Goal: Task Accomplishment & Management: Use online tool/utility

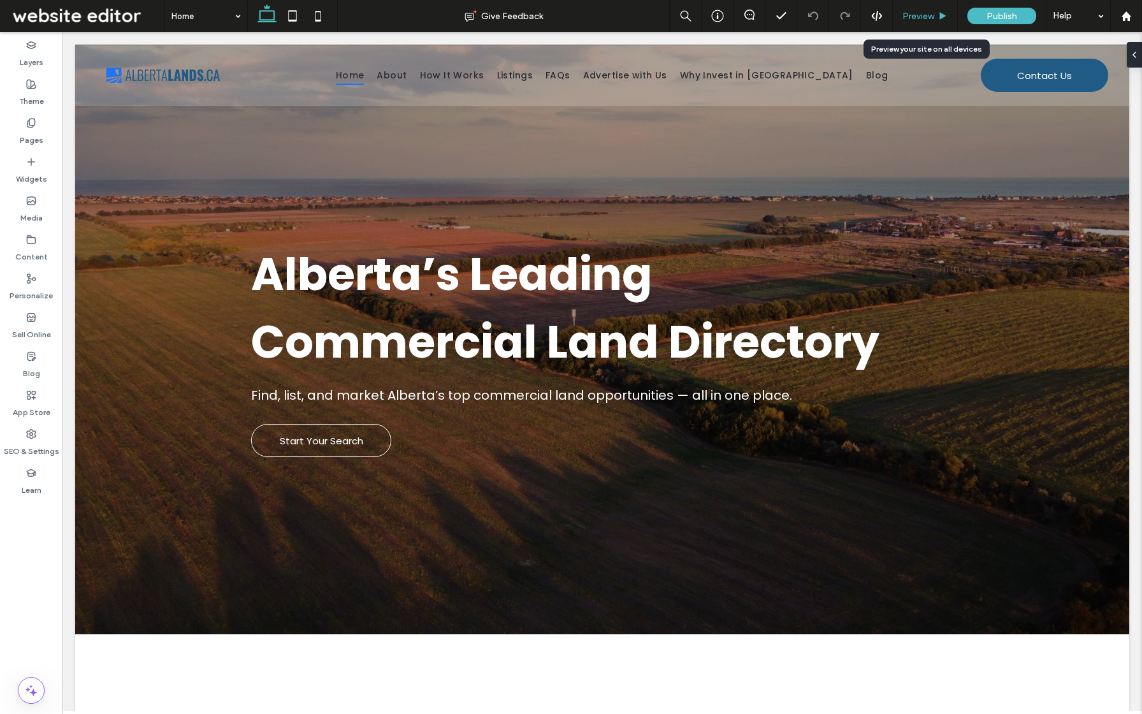
click at [929, 24] on div "Preview" at bounding box center [925, 16] width 65 height 32
click at [927, 18] on span "Preview" at bounding box center [919, 16] width 32 height 11
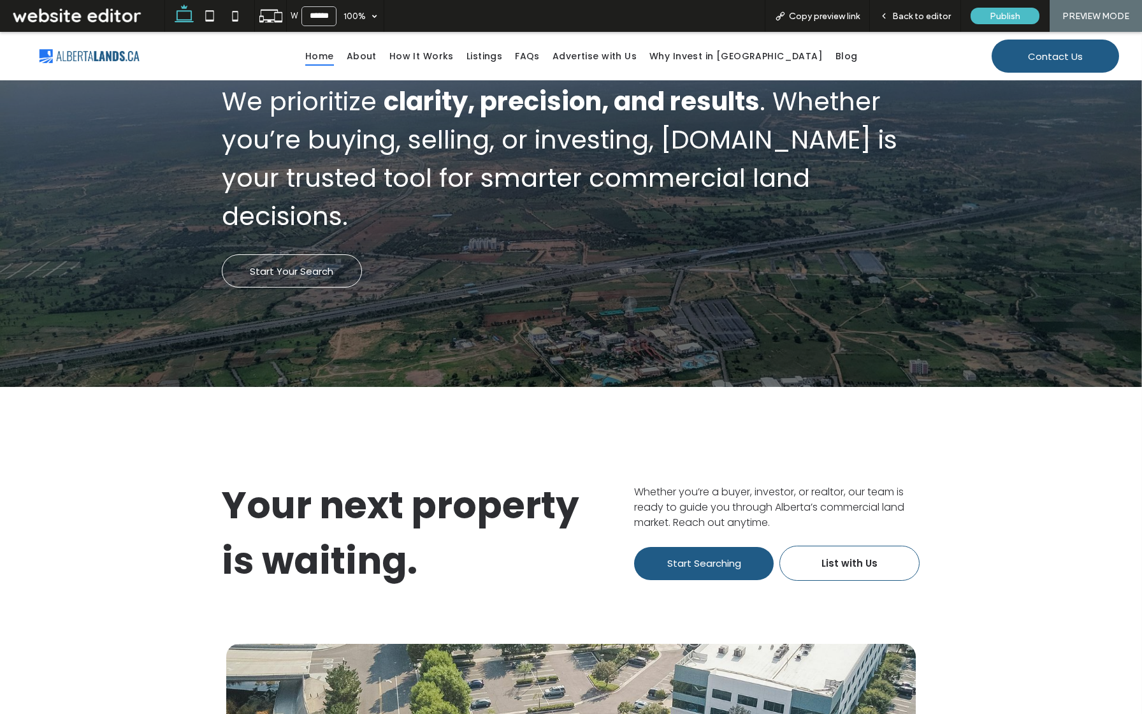
scroll to position [1957, 0]
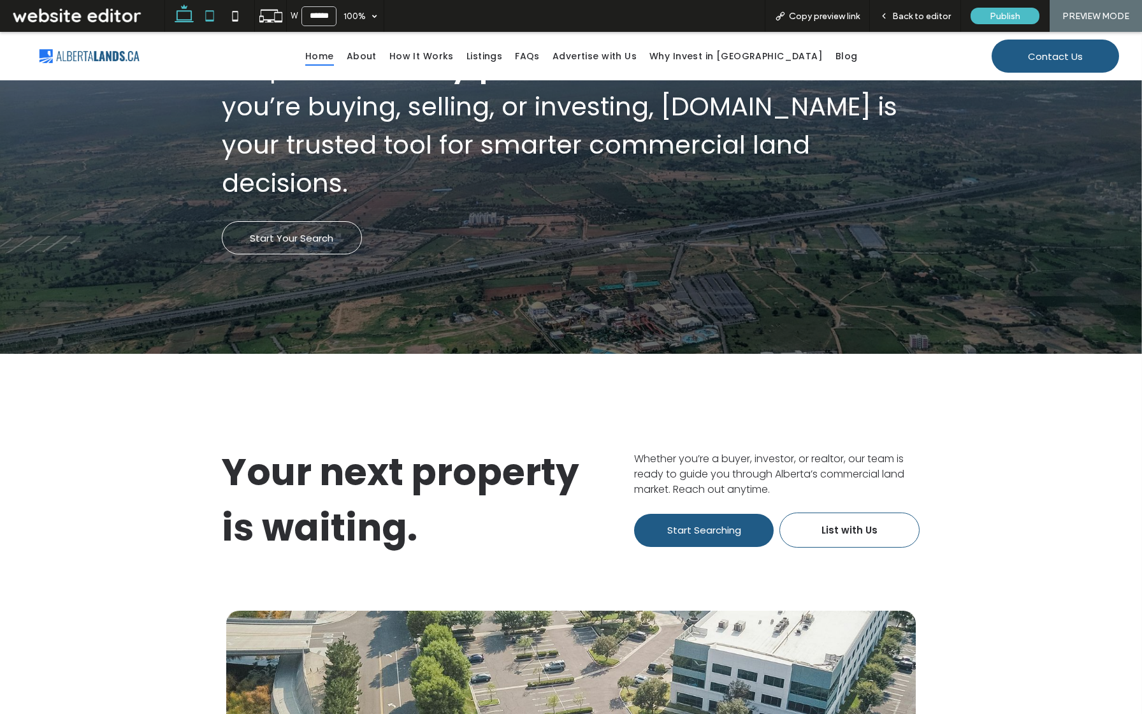
click at [215, 24] on icon at bounding box center [209, 15] width 25 height 25
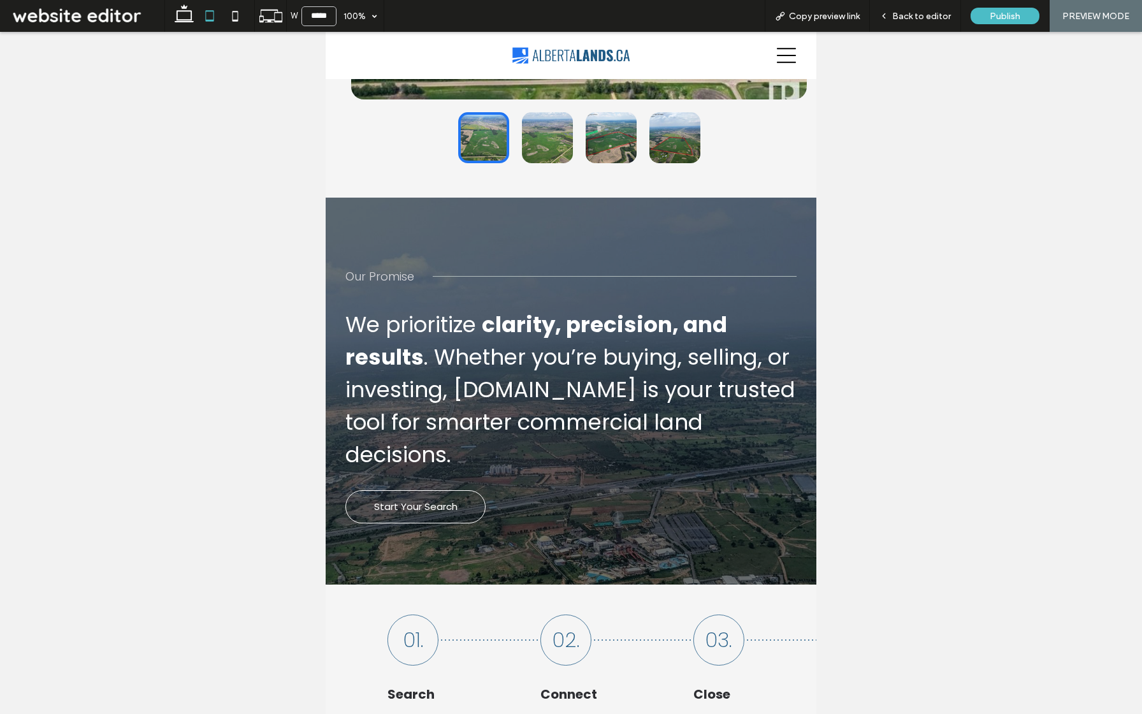
scroll to position [2254, 0]
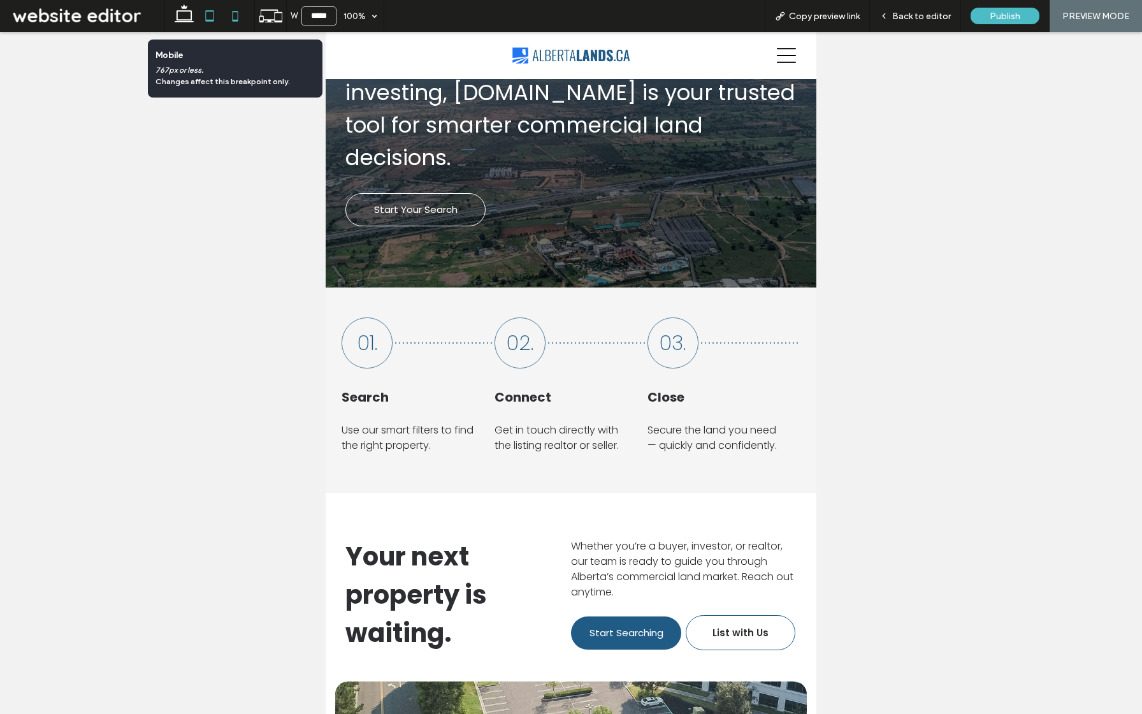
click at [233, 18] on use at bounding box center [236, 16] width 6 height 10
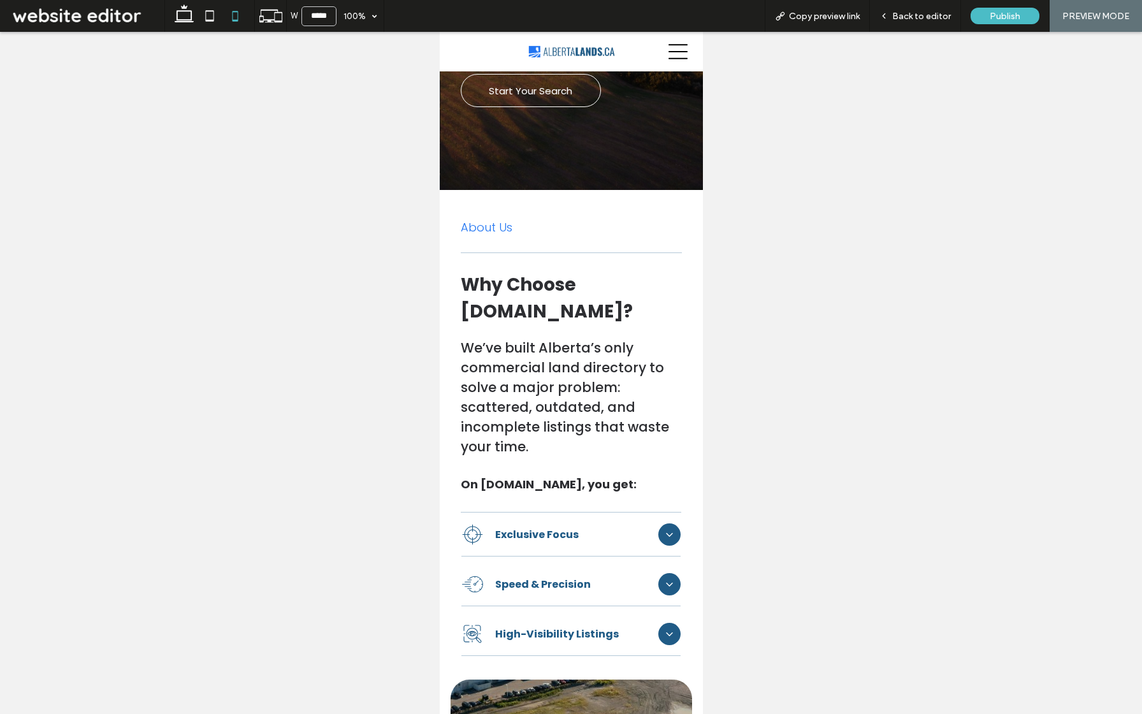
scroll to position [0, 0]
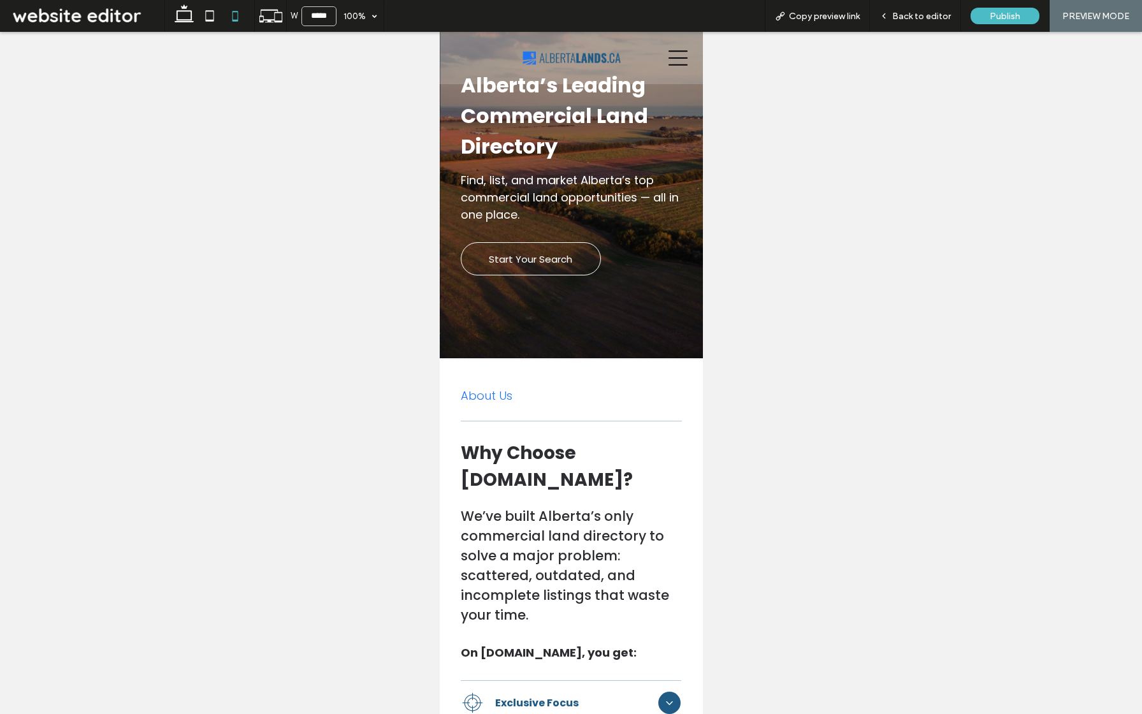
click at [435, 313] on div at bounding box center [571, 373] width 1142 height 682
click at [190, 24] on icon at bounding box center [183, 15] width 25 height 25
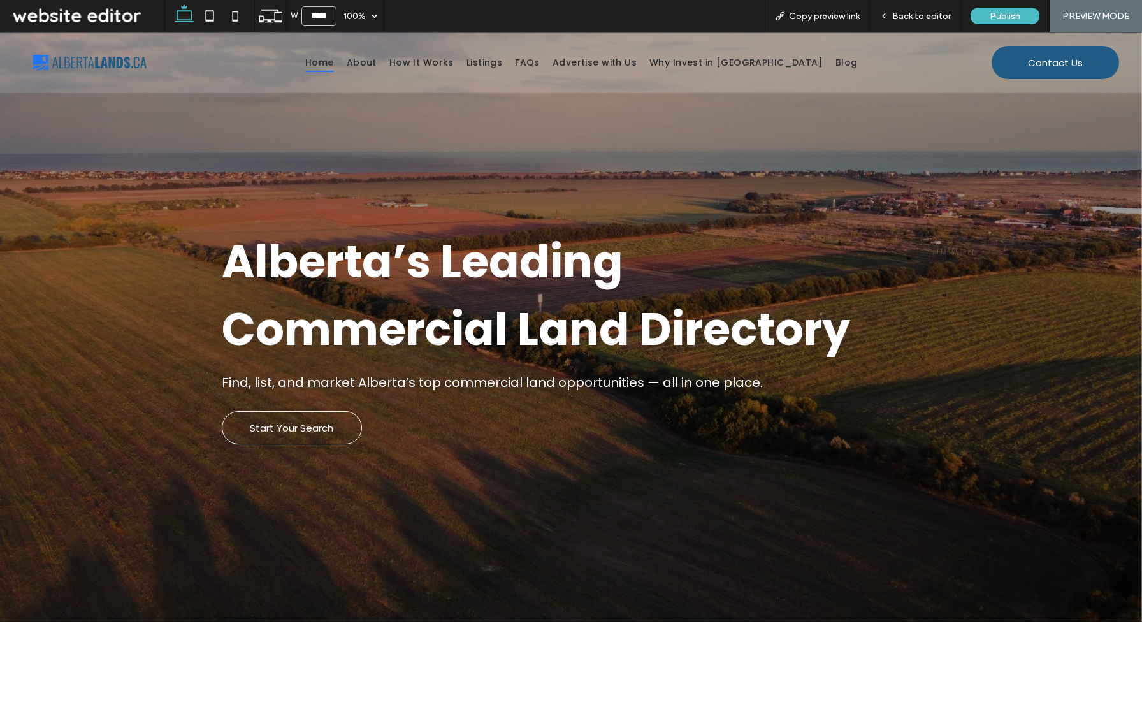
type input "******"
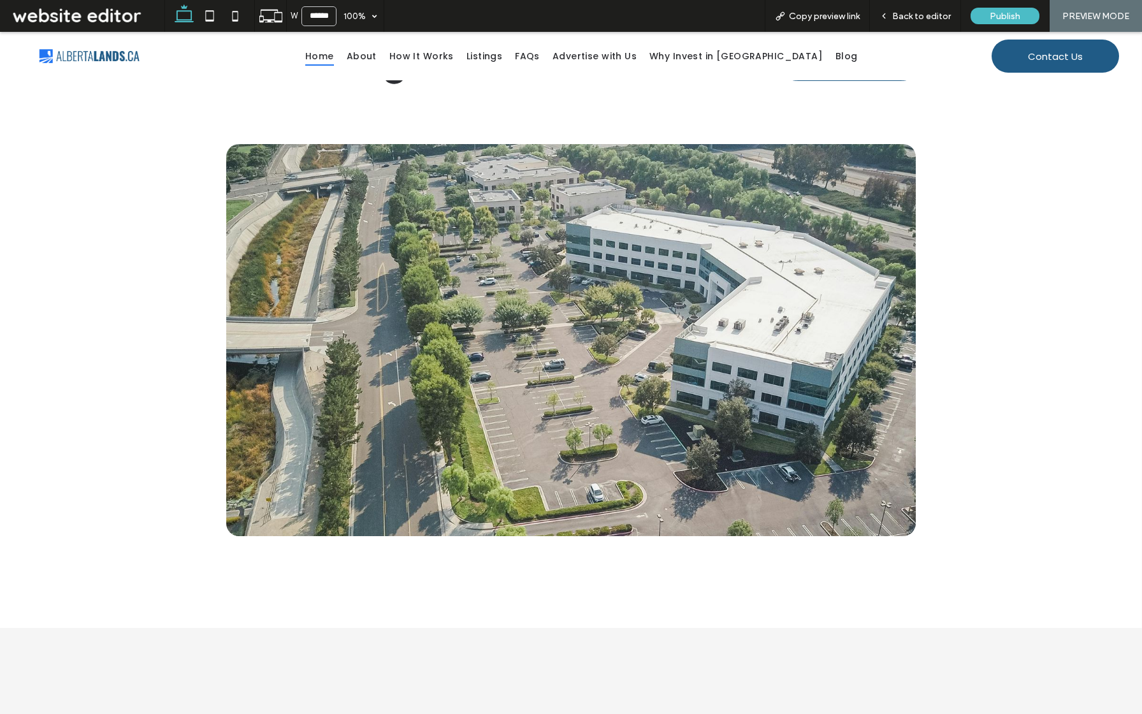
scroll to position [2839, 0]
